Goal: Task Accomplishment & Management: Use online tool/utility

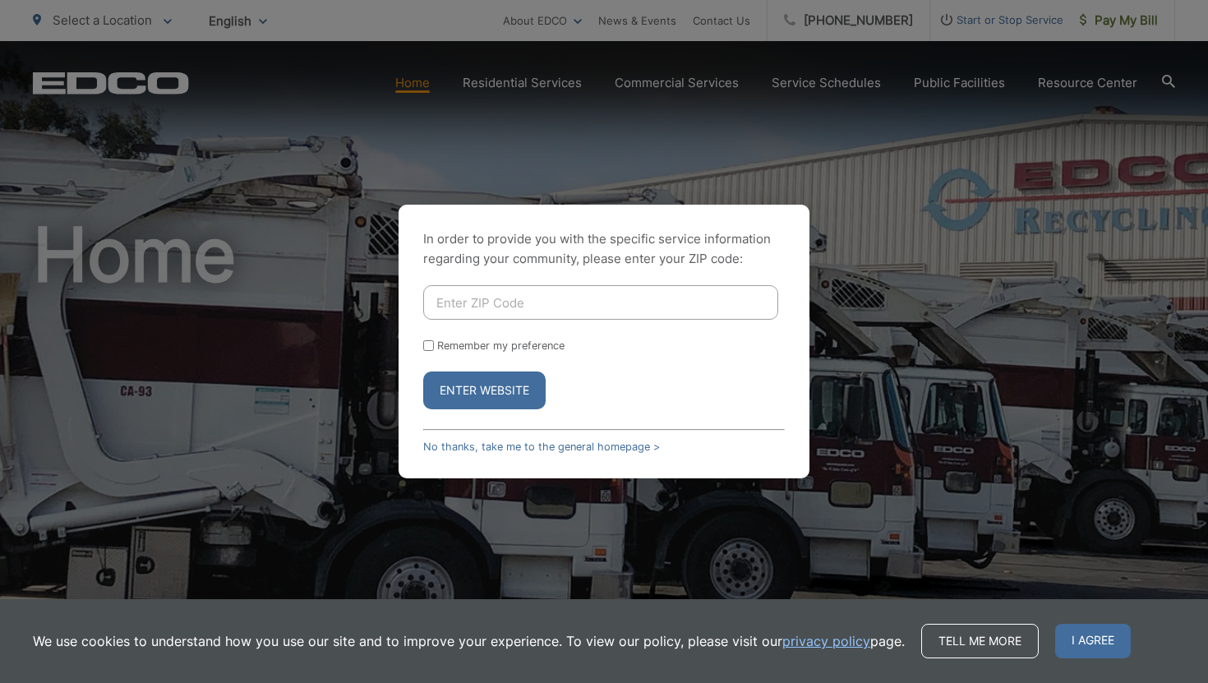
click at [464, 297] on input "Enter ZIP Code" at bounding box center [600, 302] width 355 height 35
type input "92024"
click at [428, 341] on input "Remember my preference" at bounding box center [428, 345] width 11 height 11
checkbox input "true"
click at [458, 379] on button "Enter Website" at bounding box center [484, 390] width 122 height 38
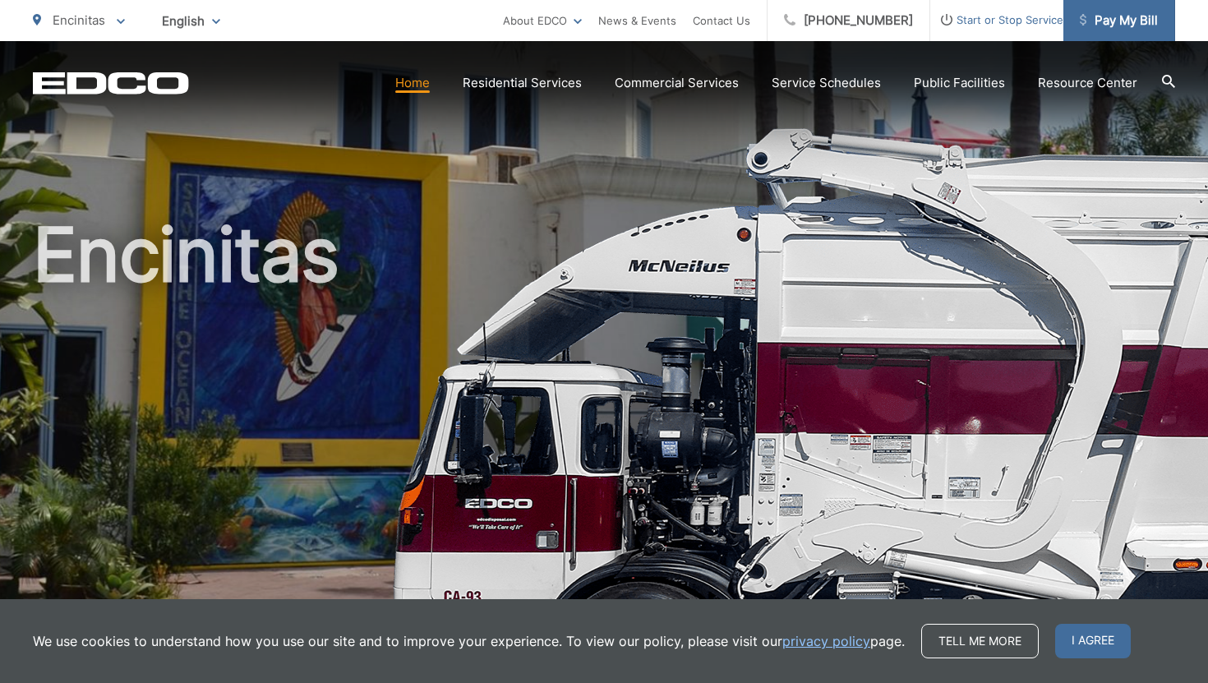
click at [1126, 29] on span "Pay My Bill" at bounding box center [1119, 21] width 78 height 20
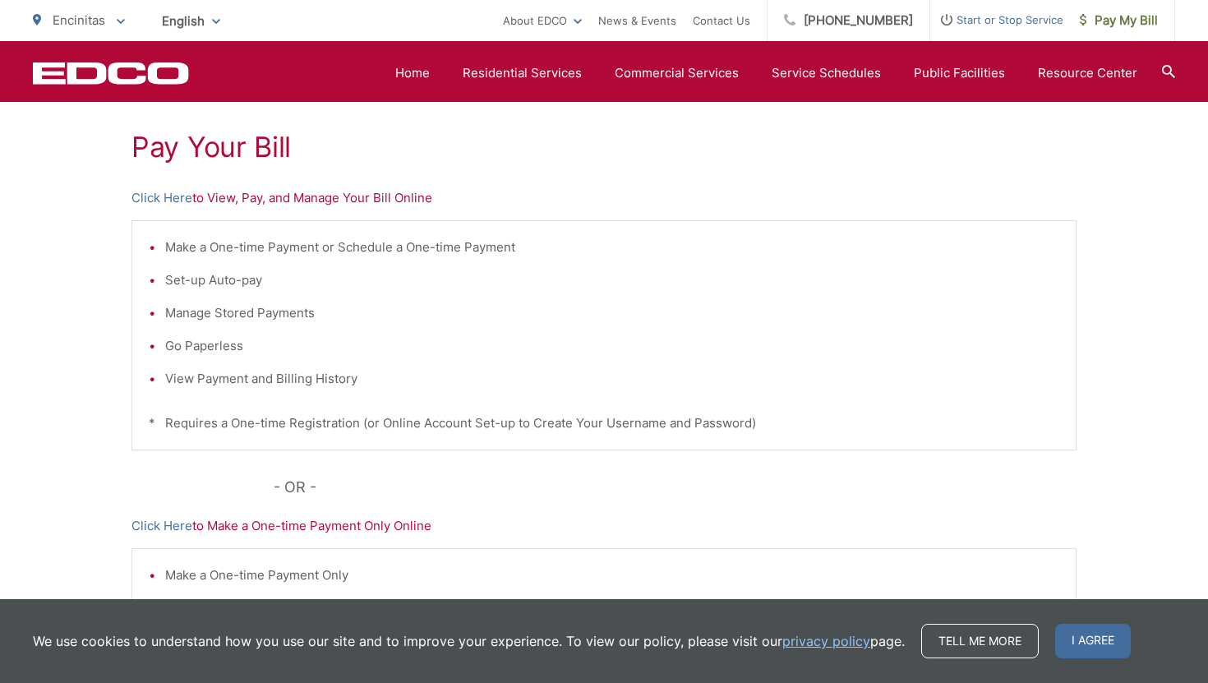
scroll to position [295, 0]
click at [169, 197] on link "Click Here" at bounding box center [161, 200] width 61 height 20
